Goal: Transaction & Acquisition: Purchase product/service

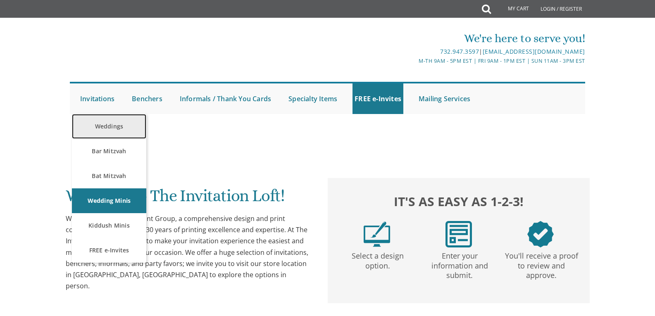
click at [100, 123] on link "Weddings" at bounding box center [109, 126] width 74 height 25
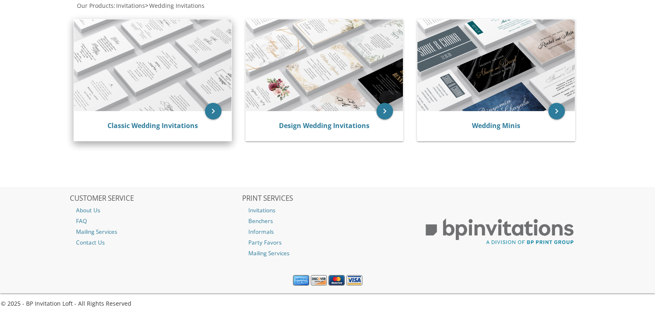
click at [141, 98] on img at bounding box center [152, 65] width 157 height 92
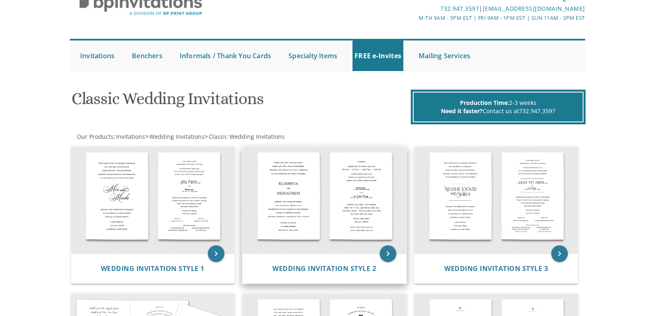
scroll to position [28, 0]
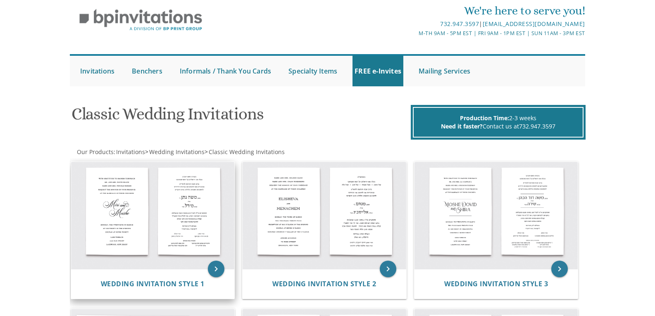
click at [159, 221] on img at bounding box center [153, 215] width 164 height 107
click at [207, 266] on img at bounding box center [153, 215] width 164 height 107
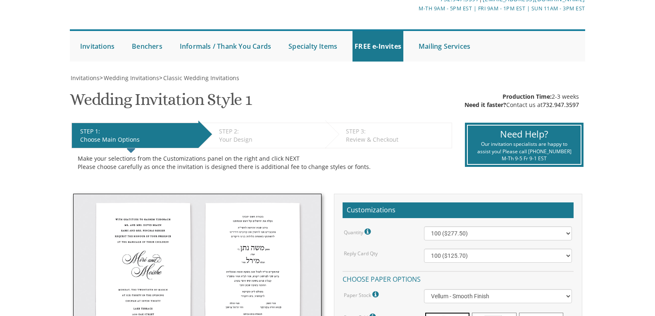
scroll to position [138, 0]
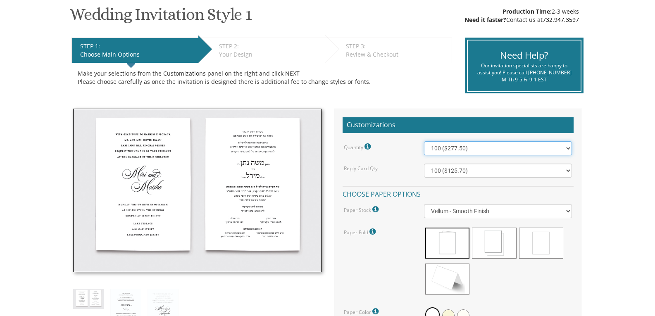
click at [468, 146] on select "100 ($277.50) 200 ($330.45) 300 ($380.65) 400 ($432.70) 500 ($482.10) 600 ($534…" at bounding box center [498, 148] width 148 height 14
select select "1400"
click at [424, 141] on select "100 ($277.50) 200 ($330.45) 300 ($380.65) 400 ($432.70) 500 ($482.10) 600 ($534…" at bounding box center [498, 148] width 148 height 14
click at [470, 152] on select "100 ($277.50) 200 ($330.45) 300 ($380.65) 400 ($432.70) 500 ($482.10) 600 ($534…" at bounding box center [498, 148] width 148 height 14
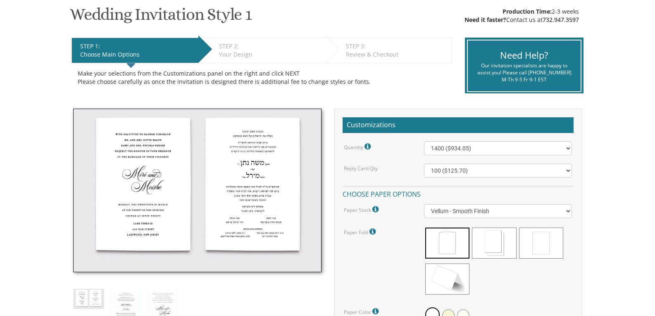
click at [388, 92] on div "Make your selections from the Customizations panel on the right and click NEXT …" at bounding box center [261, 77] width 380 height 29
click at [536, 250] on span at bounding box center [541, 243] width 44 height 31
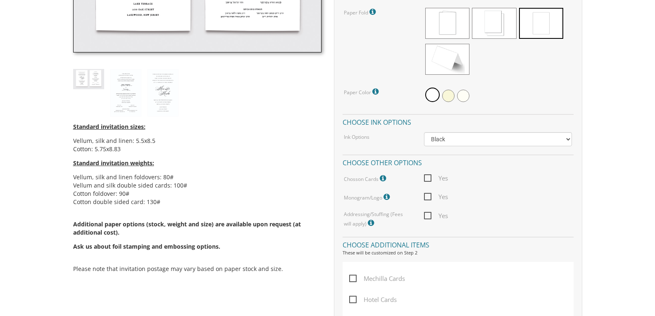
scroll to position [358, 0]
click at [442, 176] on span "Yes" at bounding box center [436, 177] width 24 height 10
click at [429, 176] on input "Yes" at bounding box center [426, 176] width 5 height 5
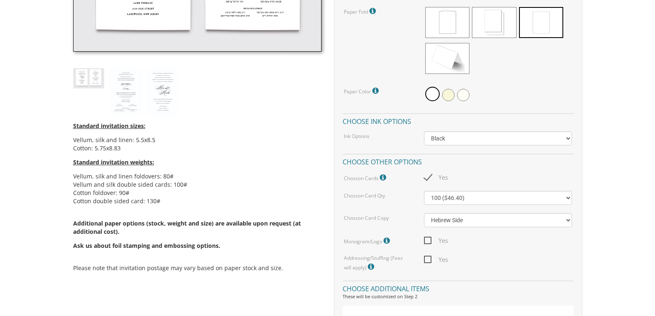
click at [442, 176] on span "Yes" at bounding box center [436, 177] width 24 height 10
click at [429, 176] on input "Yes" at bounding box center [426, 176] width 5 height 5
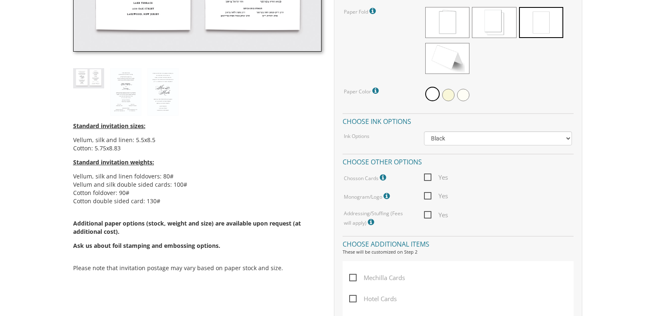
drag, startPoint x: 442, startPoint y: 176, endPoint x: 446, endPoint y: 180, distance: 5.8
click at [446, 180] on span "Yes" at bounding box center [436, 177] width 24 height 10
click at [429, 179] on input "Yes" at bounding box center [426, 176] width 5 height 5
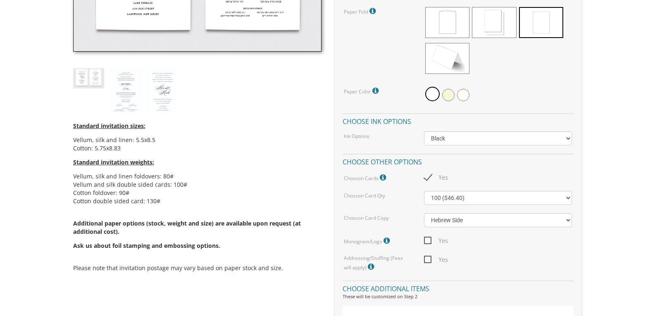
scroll to position [385, 0]
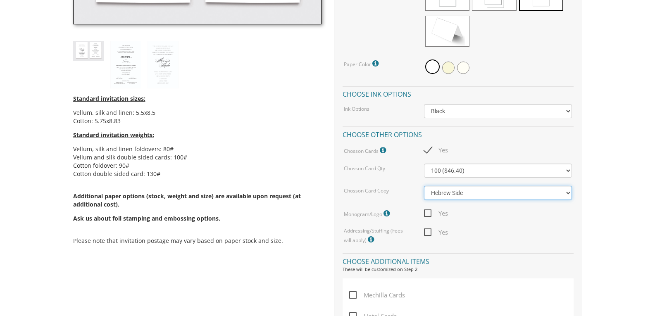
click at [441, 196] on select "Hebrew Side English Side" at bounding box center [498, 193] width 148 height 14
click at [442, 148] on span "Yes" at bounding box center [436, 150] width 24 height 10
click at [429, 148] on input "Yes" at bounding box center [426, 149] width 5 height 5
checkbox input "false"
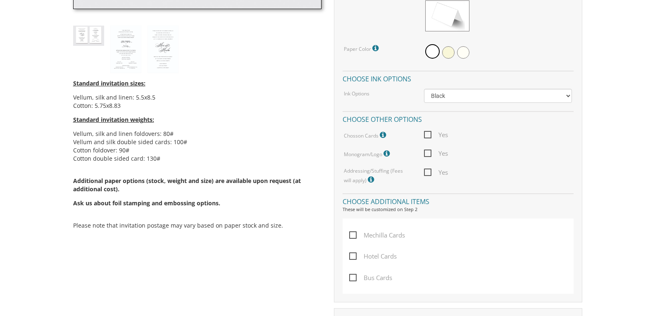
scroll to position [413, 0]
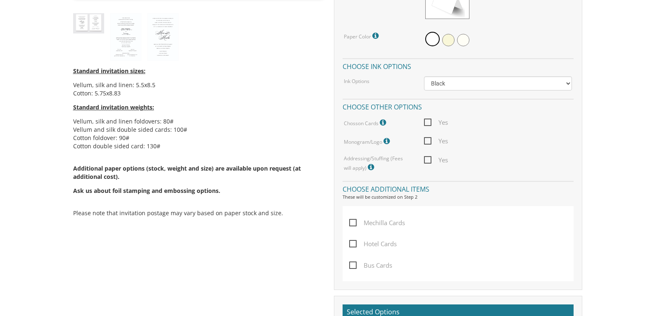
click at [373, 221] on span "Mechilla Cards" at bounding box center [377, 223] width 56 height 10
click at [354, 221] on input "Mechilla Cards" at bounding box center [351, 221] width 5 height 5
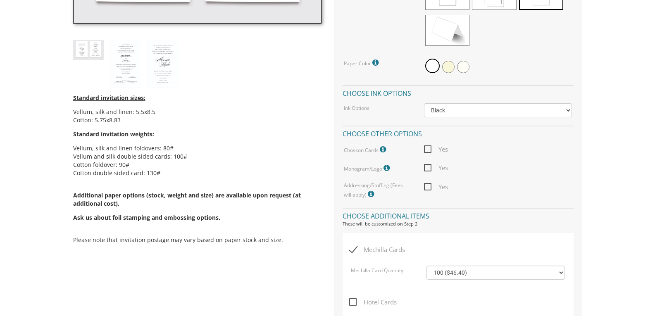
scroll to position [415, 0]
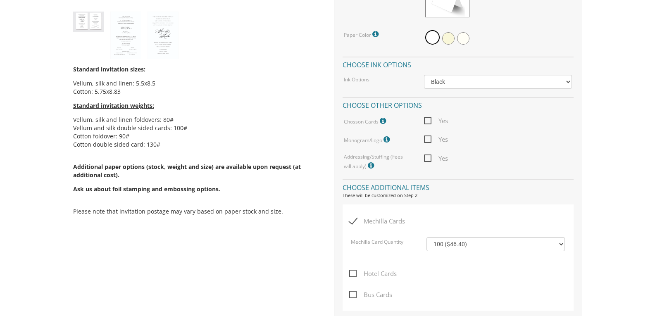
click at [365, 221] on span "Mechilla Cards" at bounding box center [377, 221] width 56 height 10
click at [354, 221] on input "Mechilla Cards" at bounding box center [351, 220] width 5 height 5
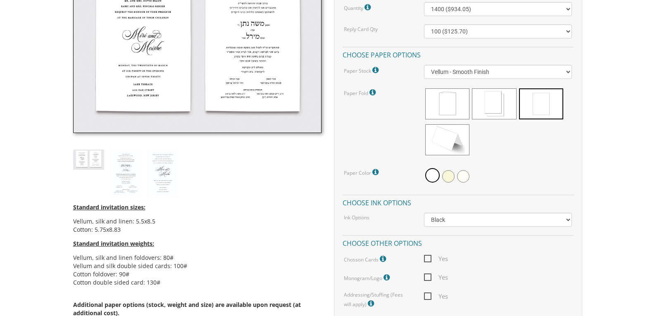
scroll to position [442, 0]
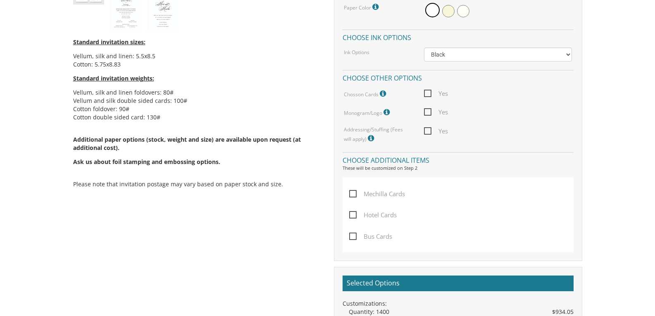
click at [372, 195] on span "Mechilla Cards" at bounding box center [377, 194] width 56 height 10
click at [354, 195] on input "Mechilla Cards" at bounding box center [351, 192] width 5 height 5
checkbox input "true"
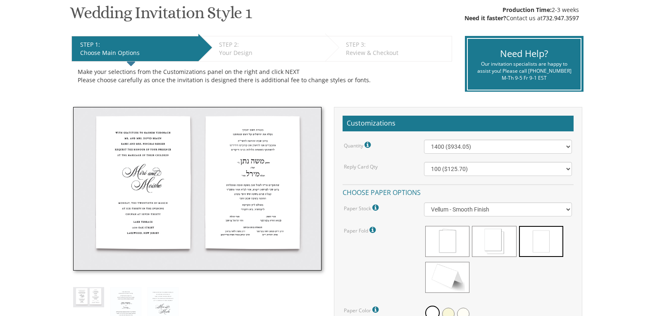
scroll to position [111, 0]
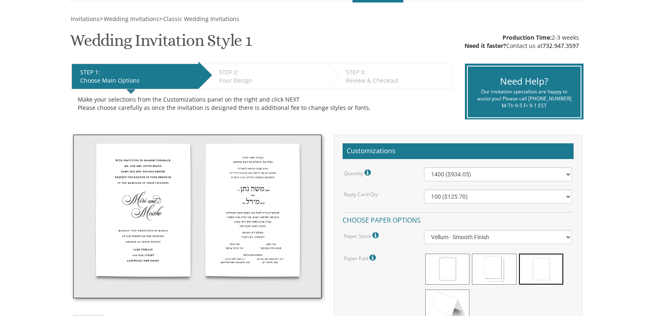
click at [242, 73] on div "STEP 2: EDIT" at bounding box center [270, 72] width 102 height 8
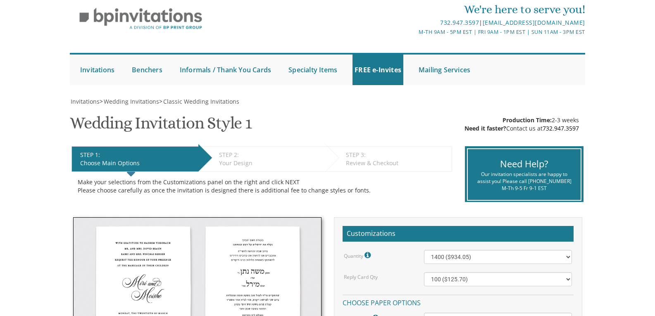
scroll to position [0, 0]
